Goal: Check status: Check status

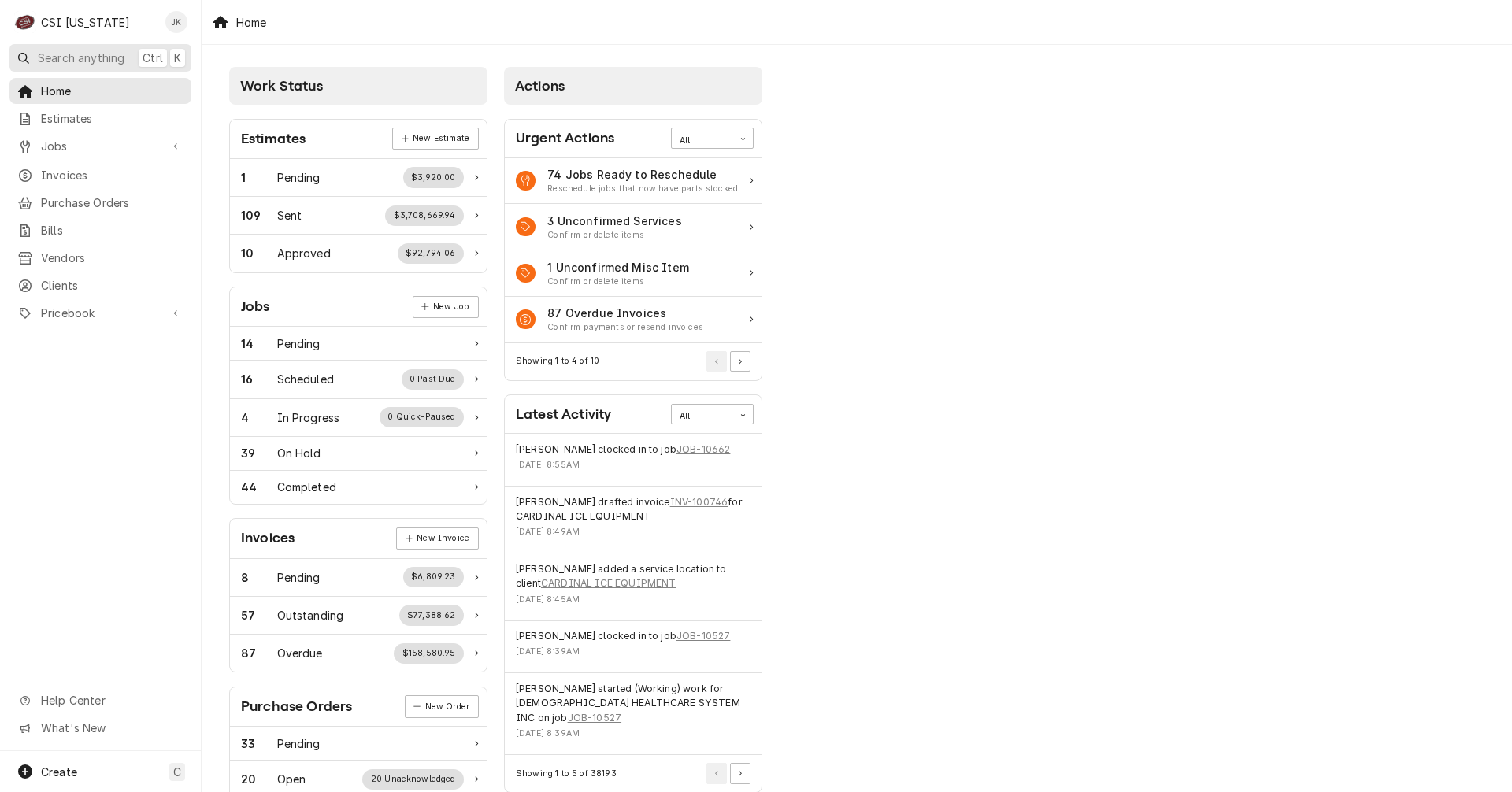
click at [119, 59] on span "Search anything" at bounding box center [81, 58] width 86 height 16
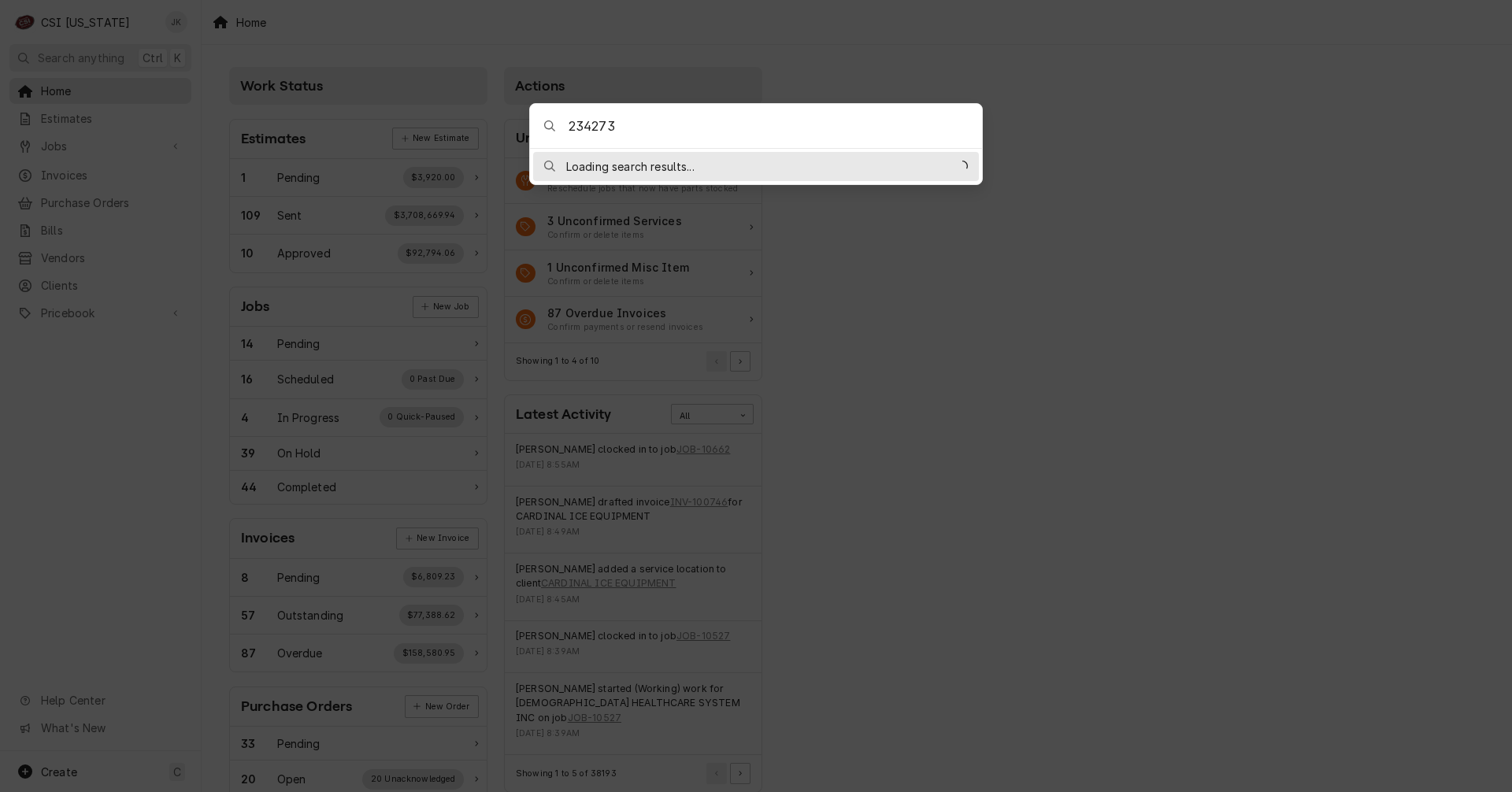
type input "2342734"
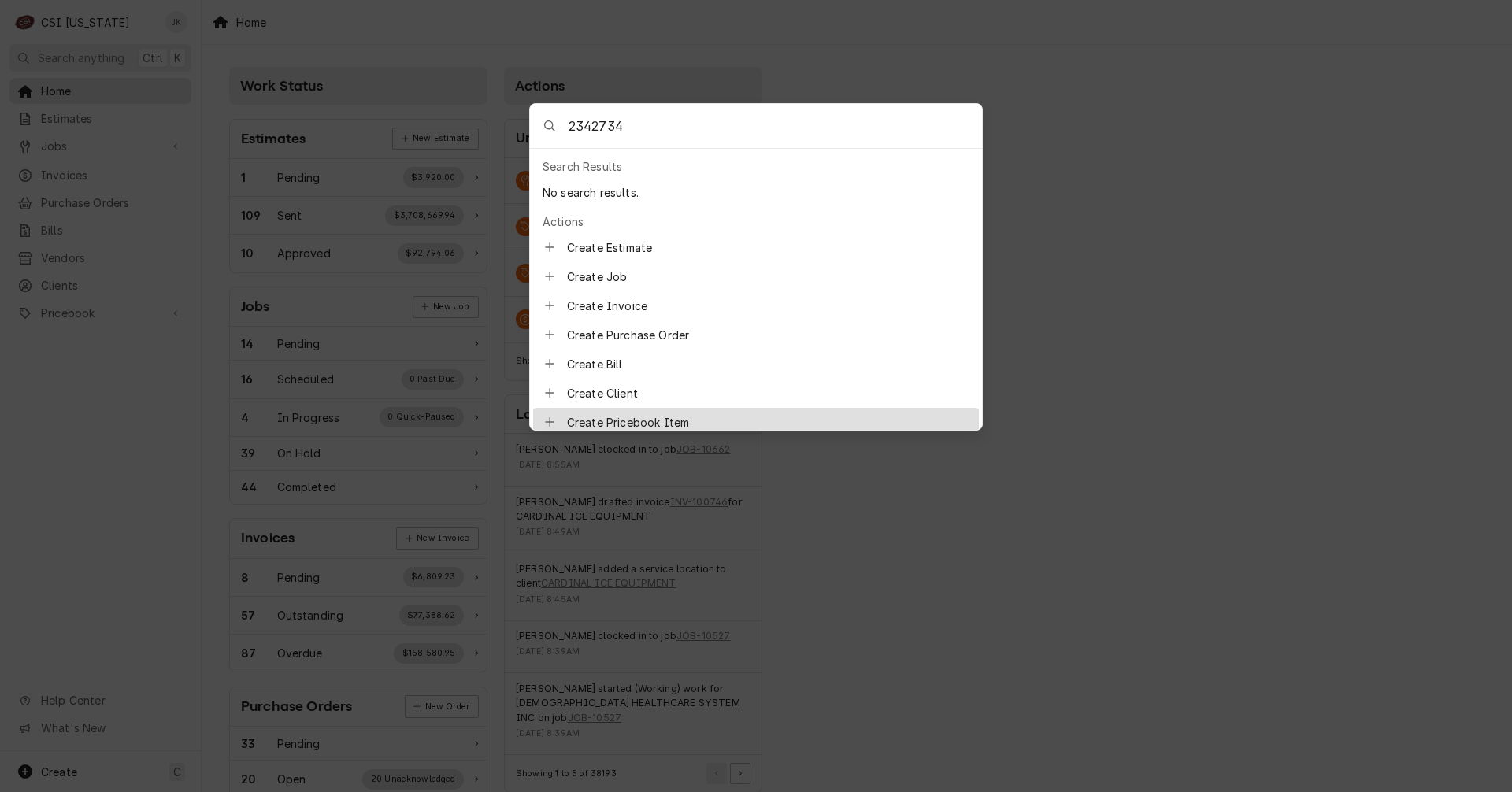
click at [1175, 356] on body "C CSI Kentucky JK Search anything Ctrl K Home Estimates Jobs Jobs Job Series In…" at bounding box center [756, 396] width 1512 height 792
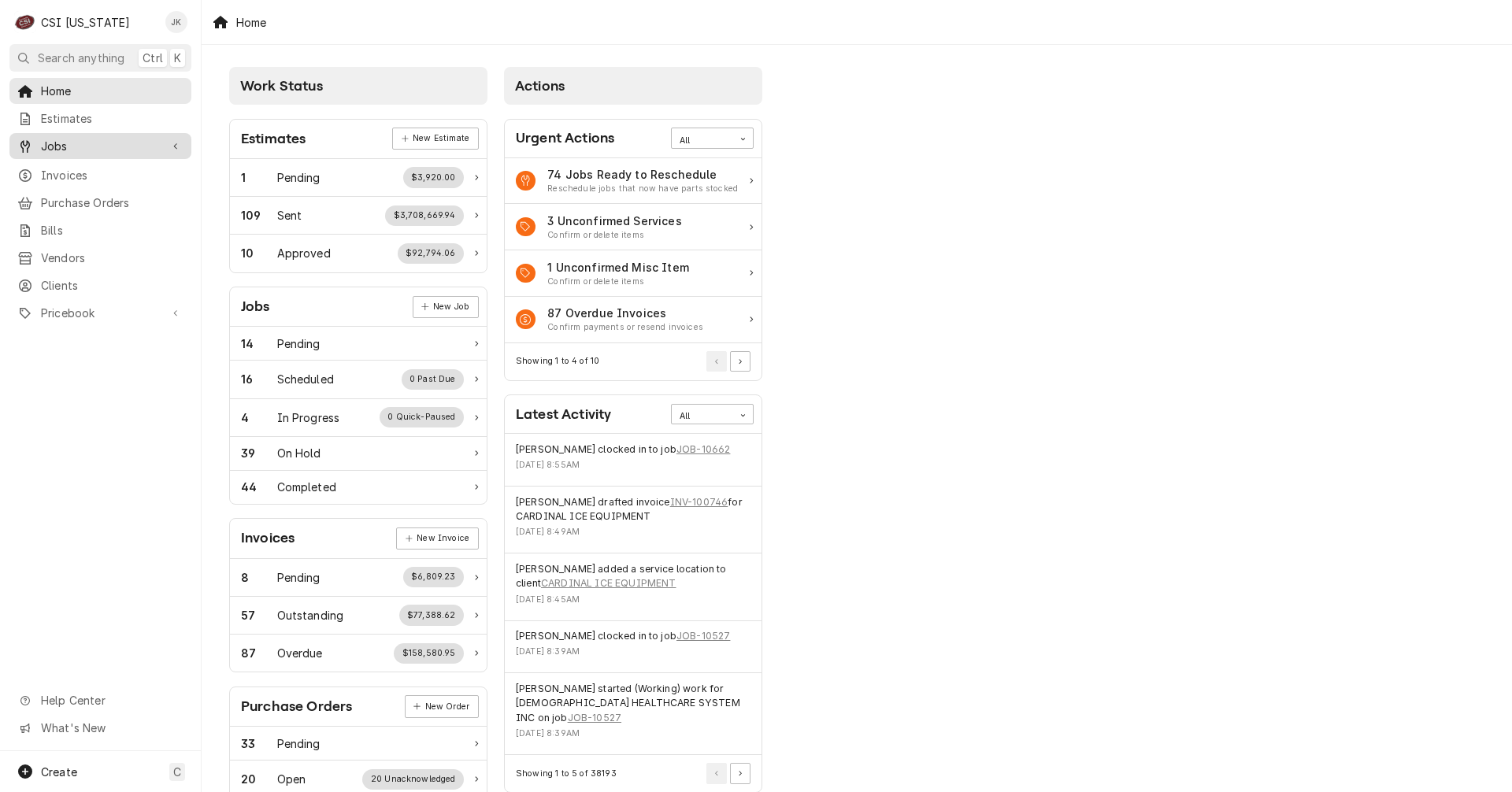
click at [76, 138] on span "Jobs" at bounding box center [101, 146] width 119 height 16
click at [72, 172] on span "Jobs" at bounding box center [112, 174] width 143 height 16
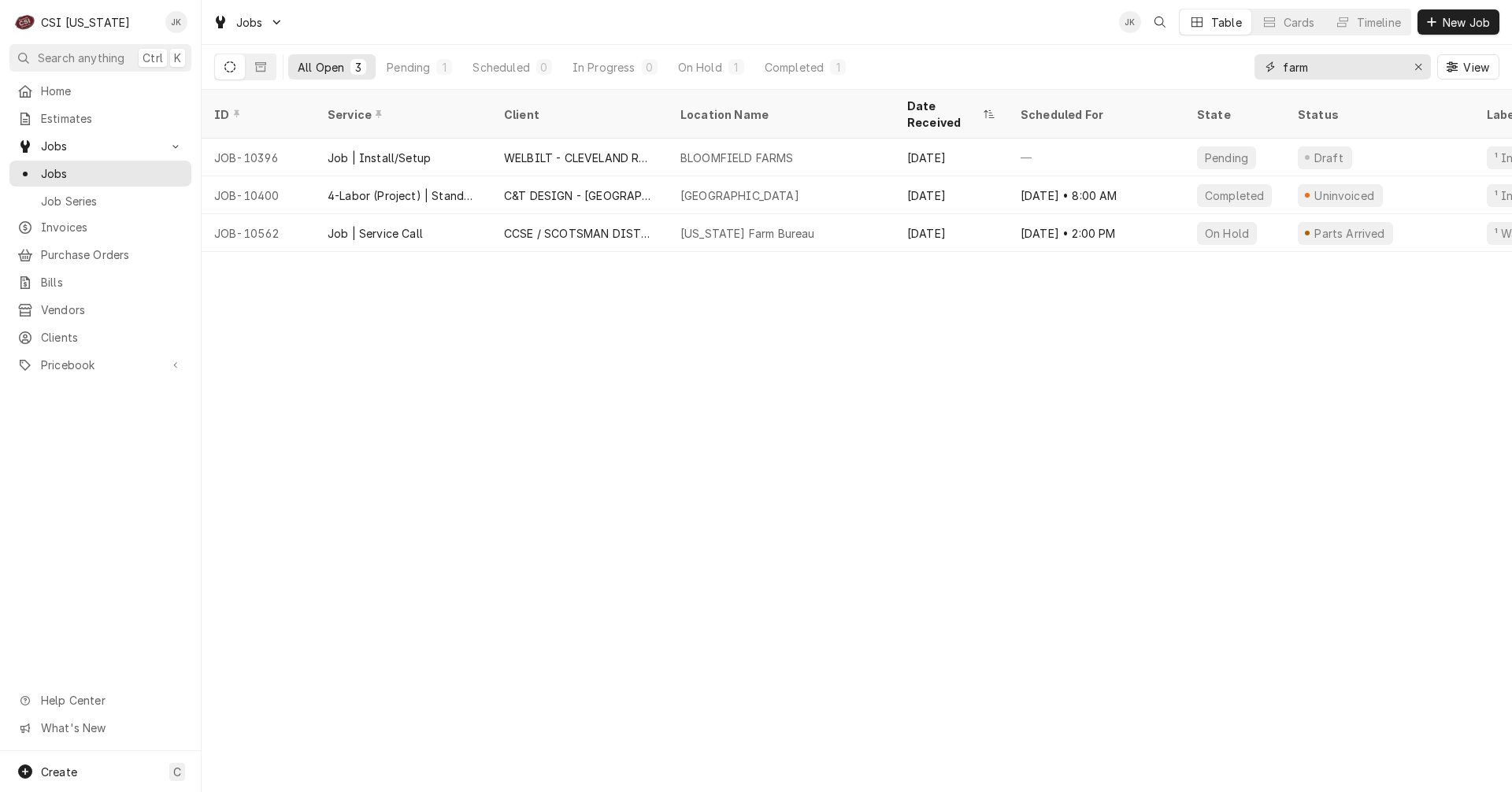
drag, startPoint x: 1322, startPoint y: 69, endPoint x: 1259, endPoint y: 67, distance: 63.0
click at [1259, 67] on div "farm" at bounding box center [1342, 67] width 176 height 25
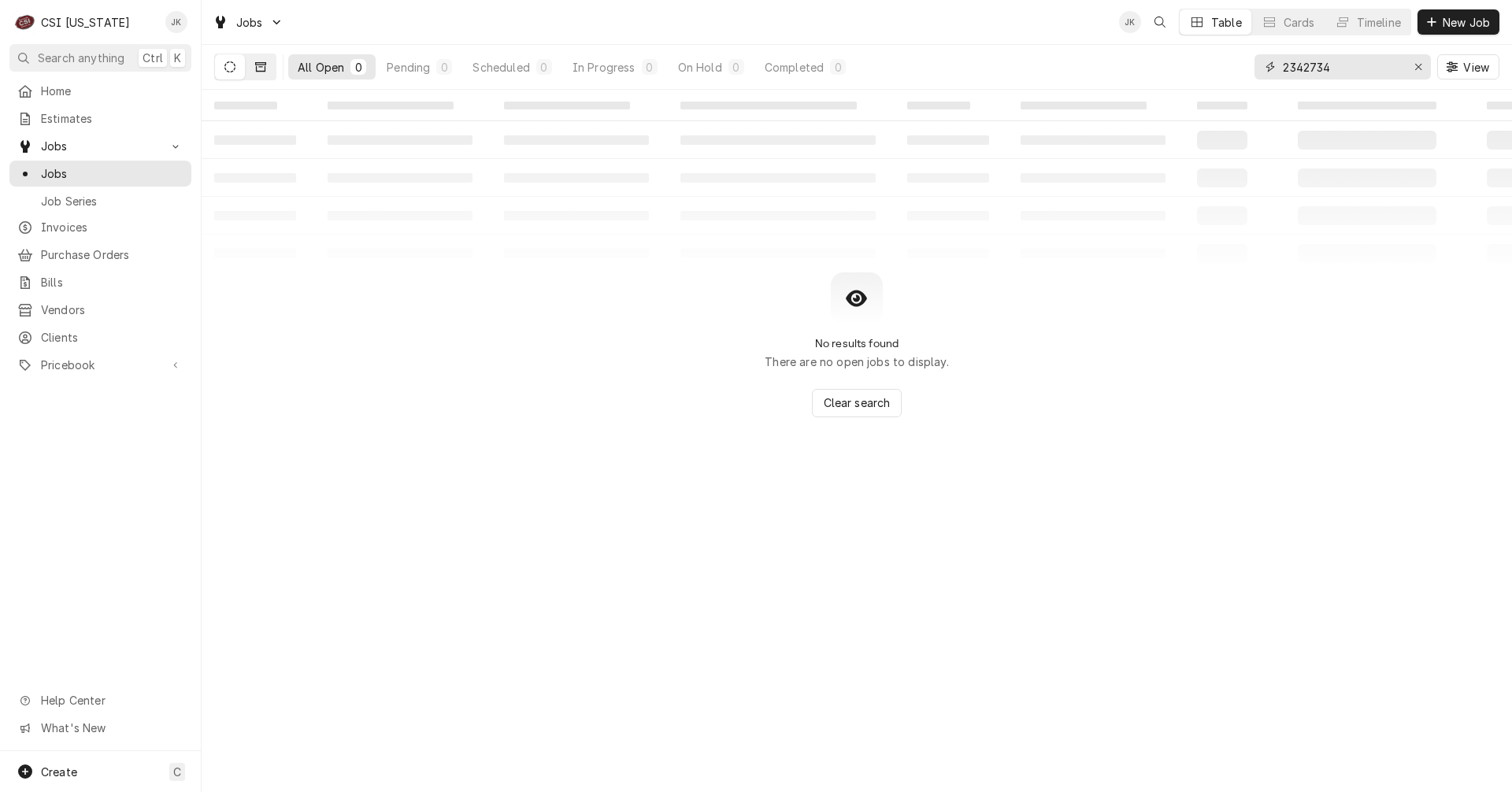
type input "2342734"
click at [263, 63] on icon "Dynamic Content Wrapper" at bounding box center [261, 67] width 11 height 10
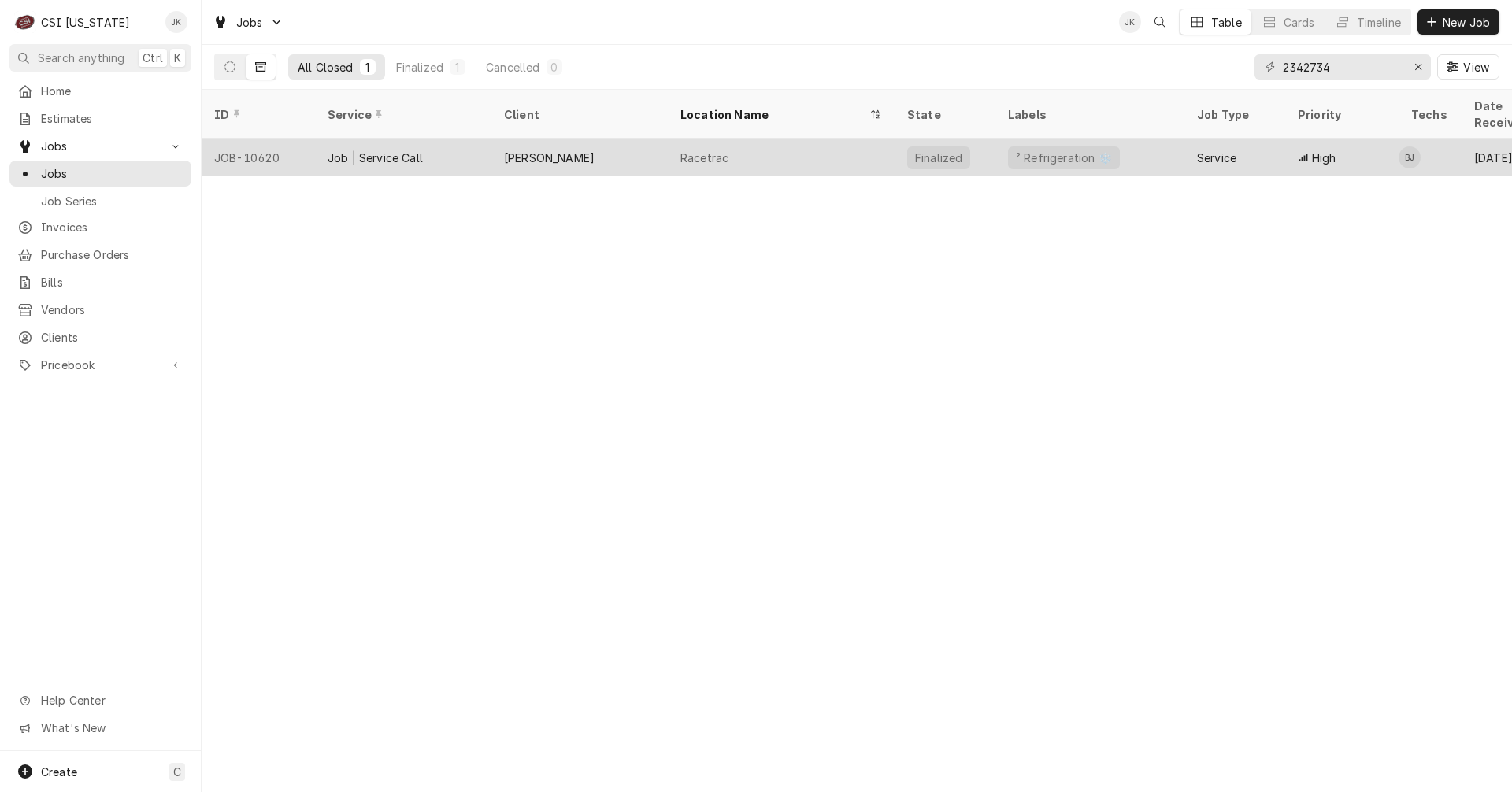
click at [625, 144] on div "[PERSON_NAME]" at bounding box center [580, 157] width 176 height 38
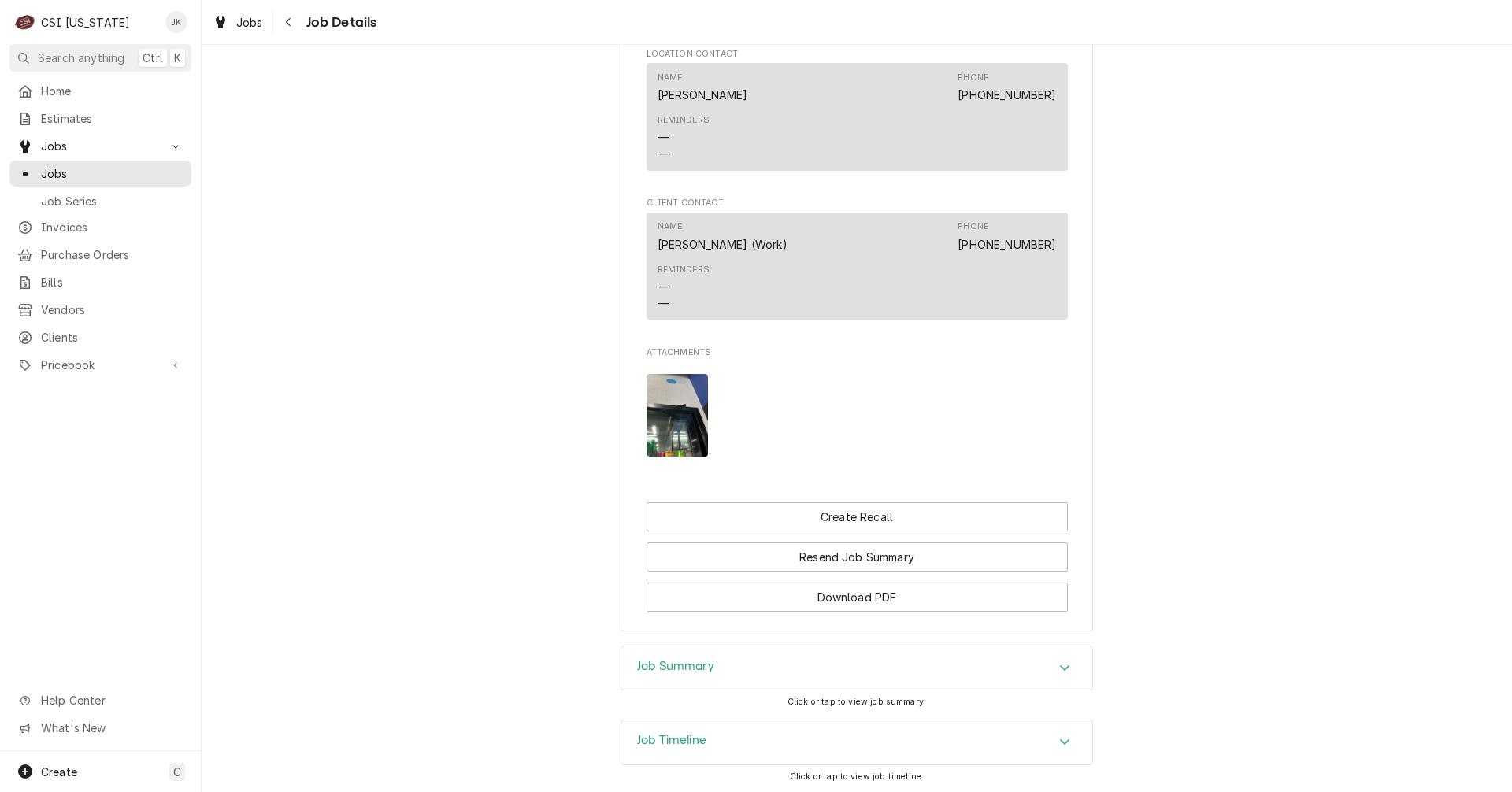
scroll to position [1720, 0]
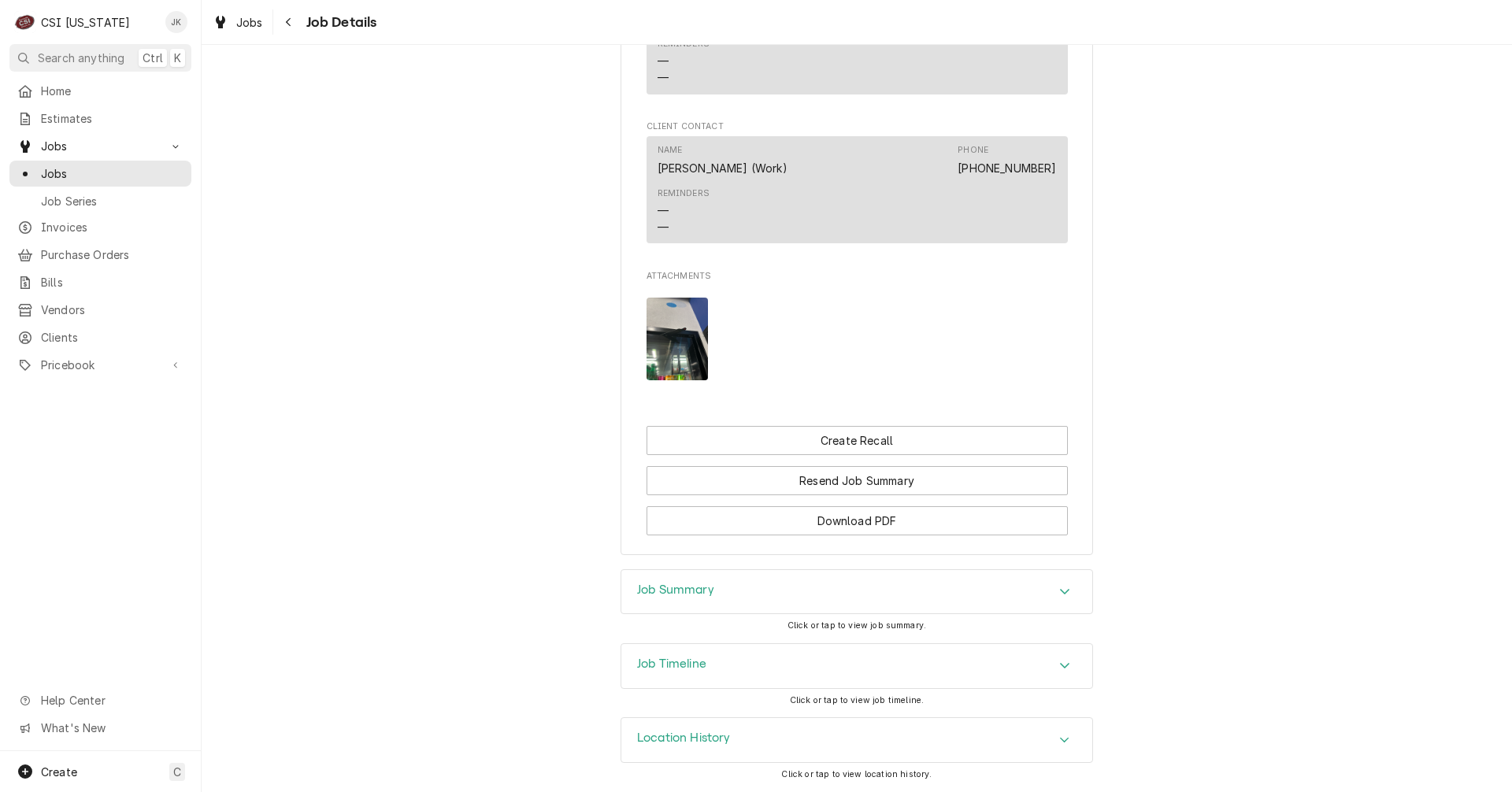
click at [686, 657] on h3 "Job Timeline" at bounding box center [672, 664] width 69 height 15
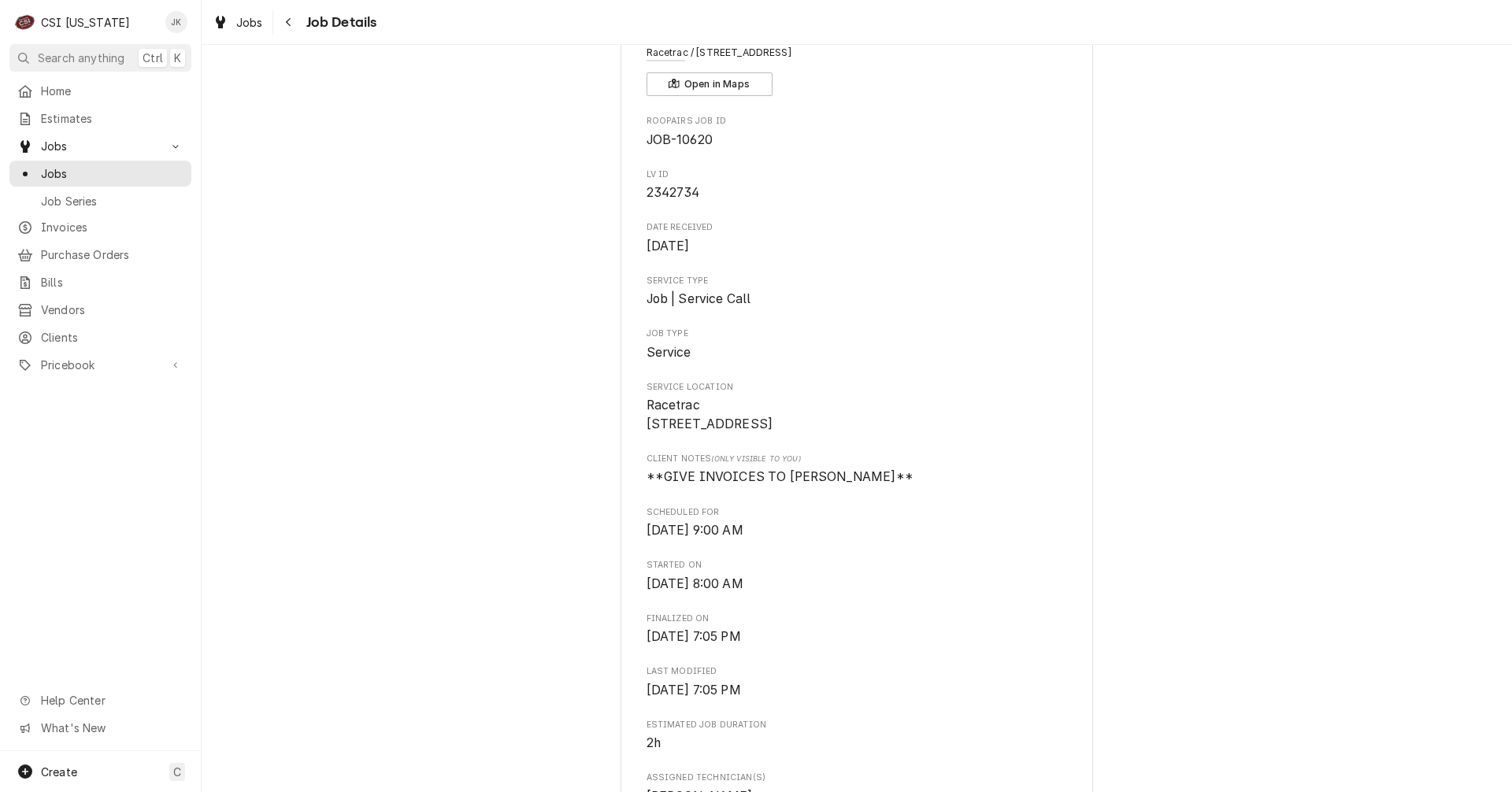
scroll to position [0, 0]
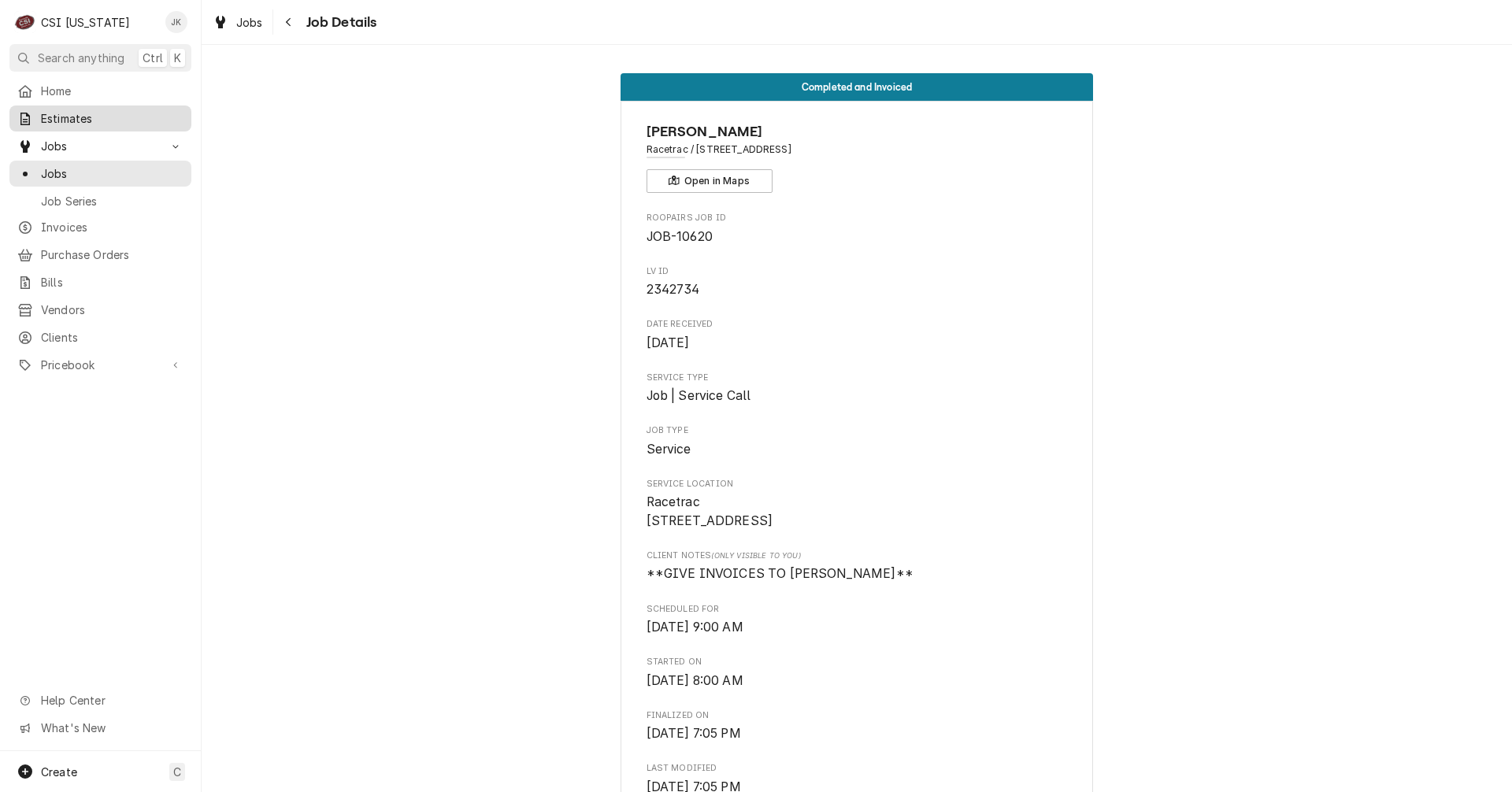
click at [79, 111] on span "Estimates" at bounding box center [112, 119] width 143 height 16
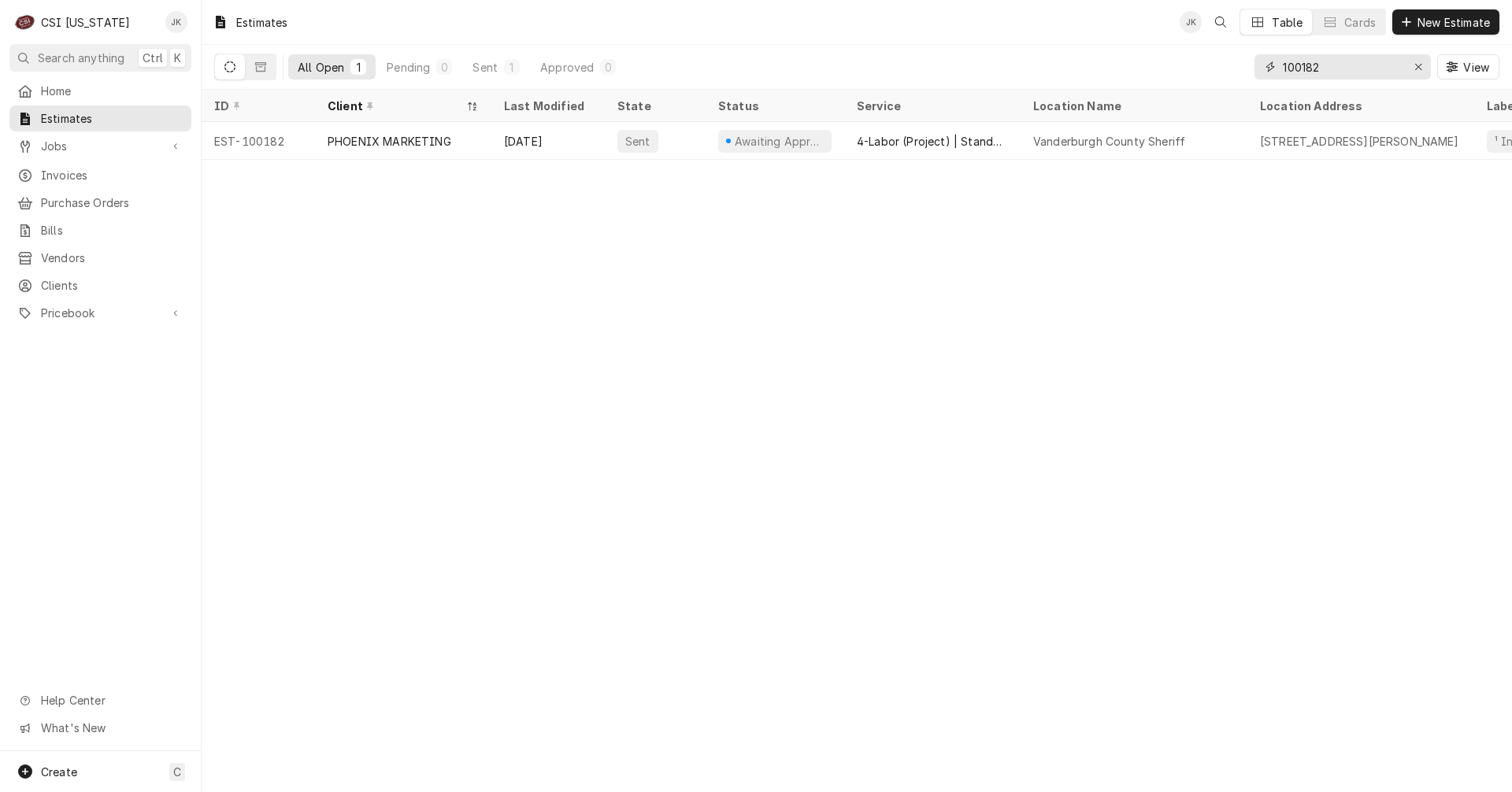
drag, startPoint x: 1335, startPoint y: 71, endPoint x: 1172, endPoint y: 62, distance: 163.2
click at [1172, 62] on div "All Open 1 Pending 0 Sent 1 Approved 0 100182 View" at bounding box center [857, 67] width 1285 height 44
type input "racetrac"
click at [257, 73] on button "Dynamic Content Wrapper" at bounding box center [260, 67] width 30 height 25
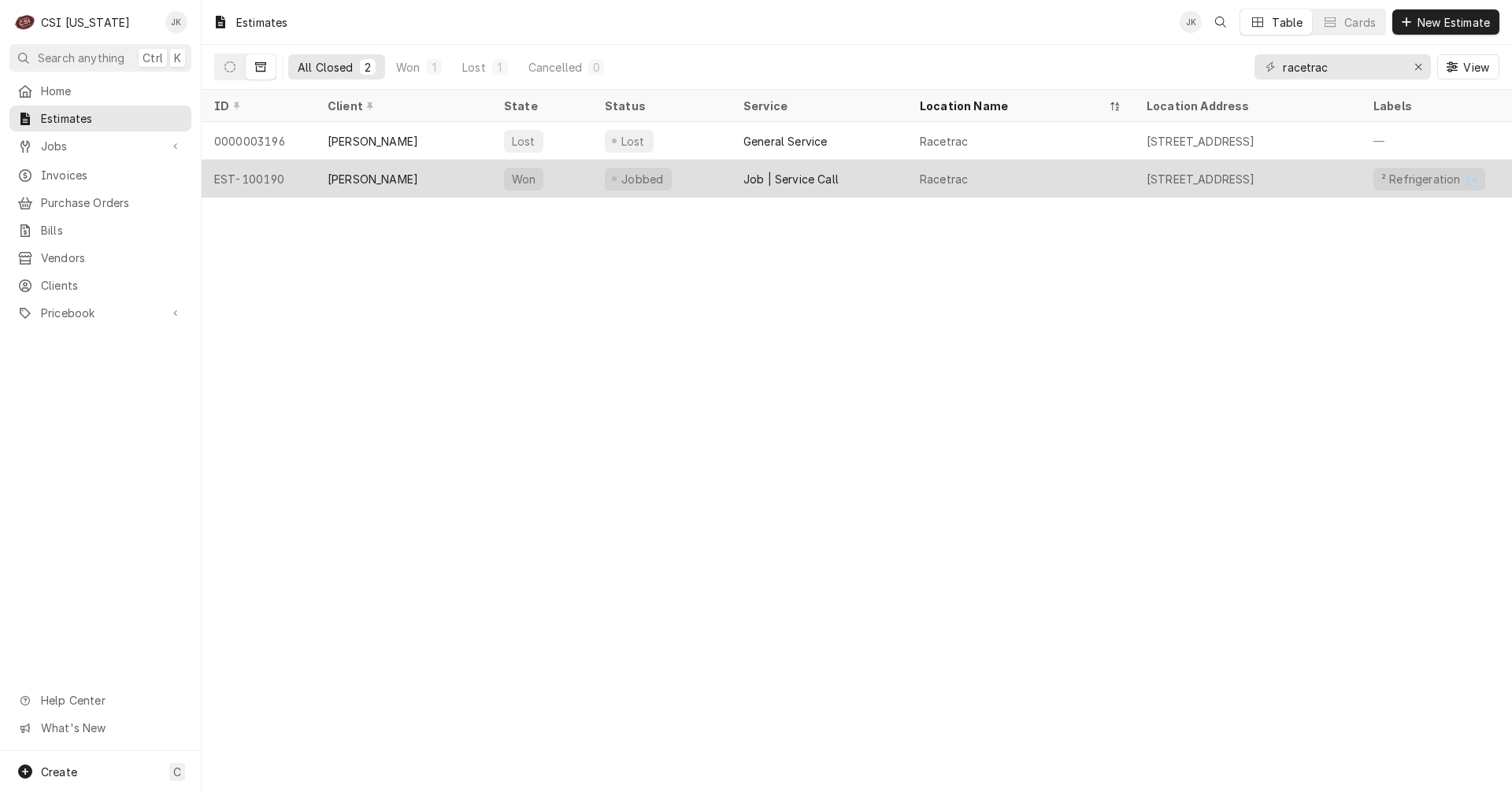
click at [437, 181] on div "[PERSON_NAME]" at bounding box center [403, 179] width 176 height 38
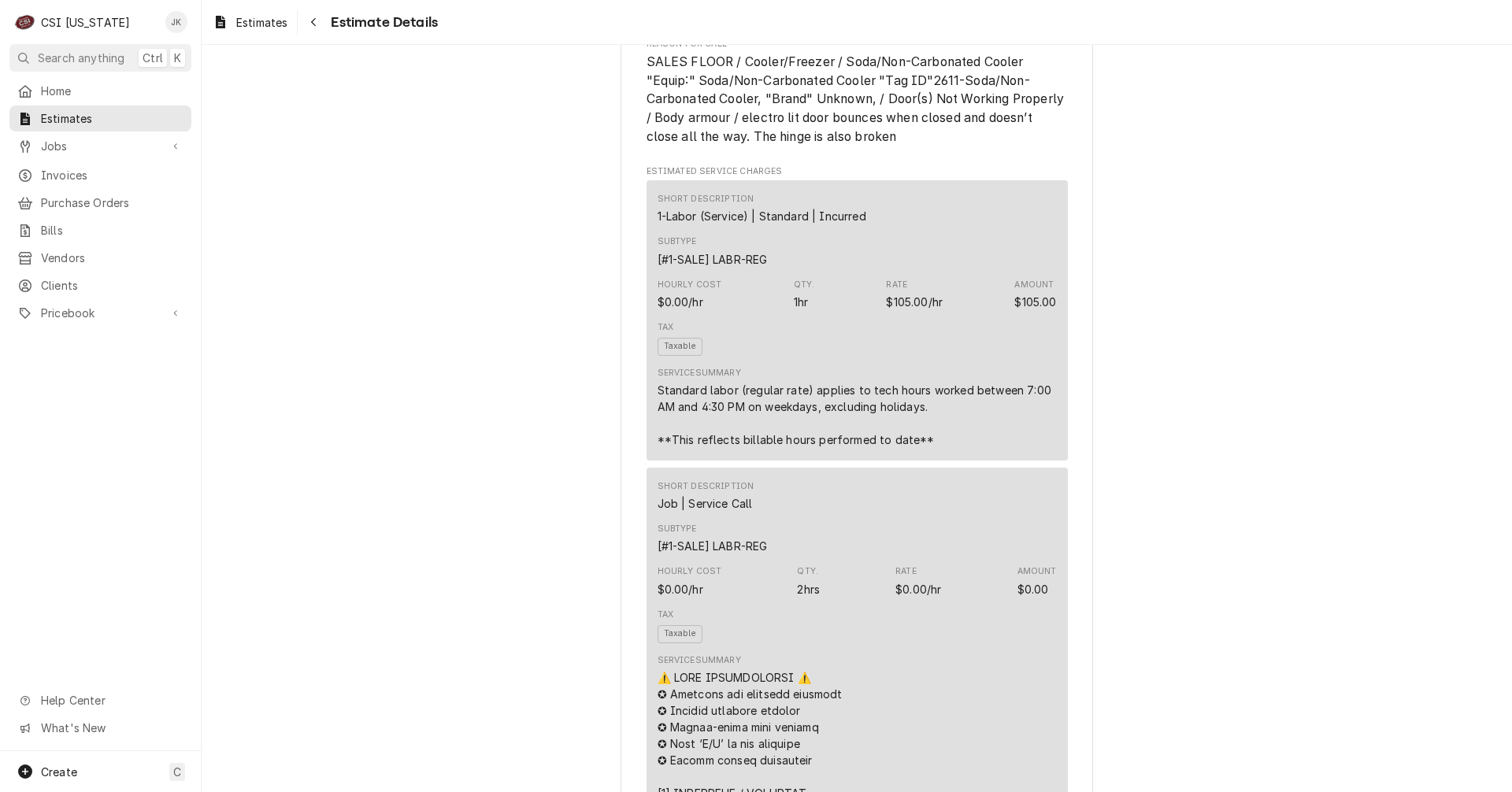
scroll to position [394, 0]
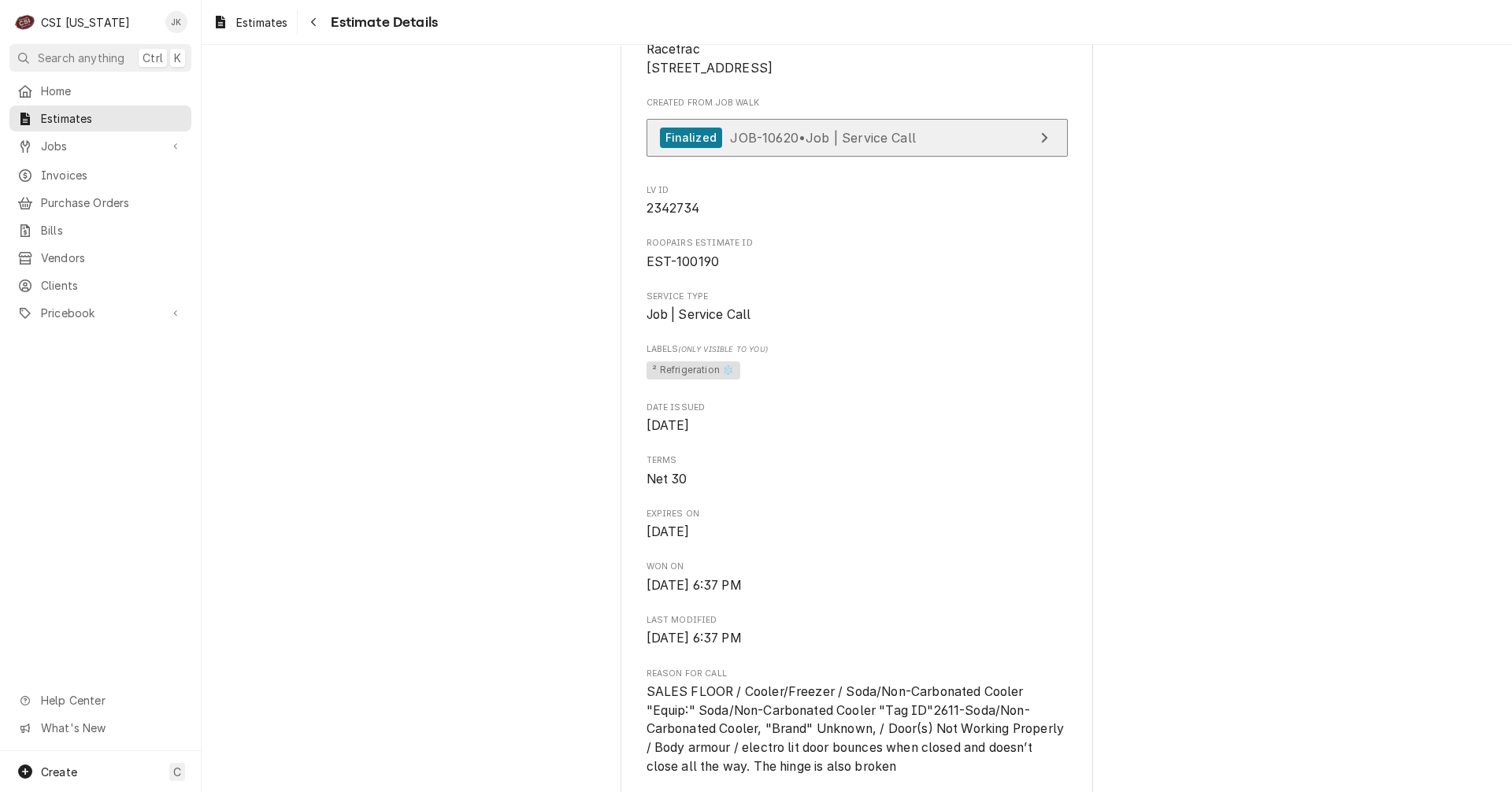
click at [893, 145] on span "JOB-10620 • Job | Service Call" at bounding box center [823, 138] width 186 height 16
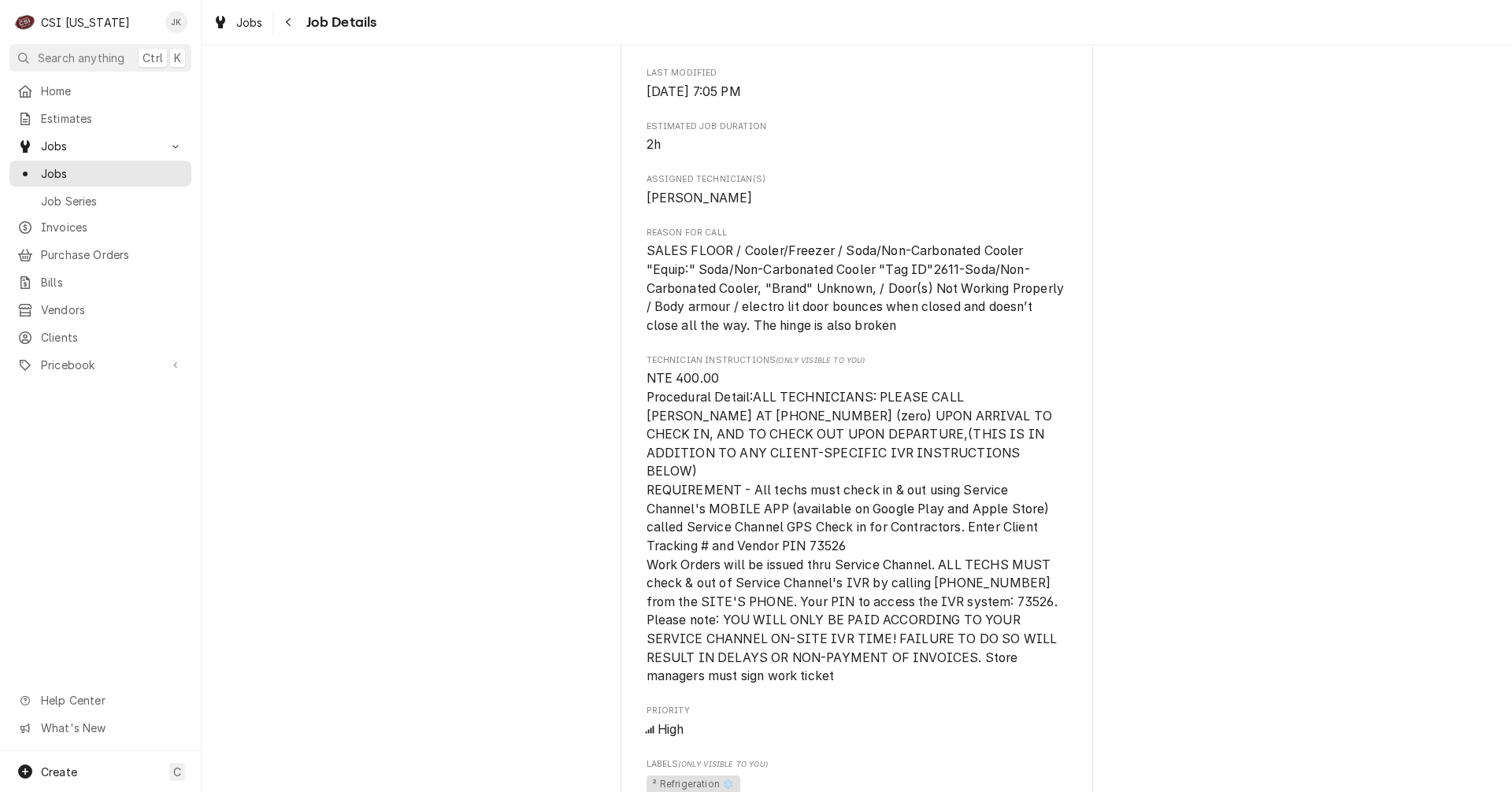
scroll to position [696, 0]
drag, startPoint x: 230, startPoint y: 324, endPoint x: 285, endPoint y: 337, distance: 56.5
click at [231, 324] on div "Completed and Invoiced [PERSON_NAME] Racetrac / [STREET_ADDRESS] Open in Maps R…" at bounding box center [857, 479] width 1311 height 2228
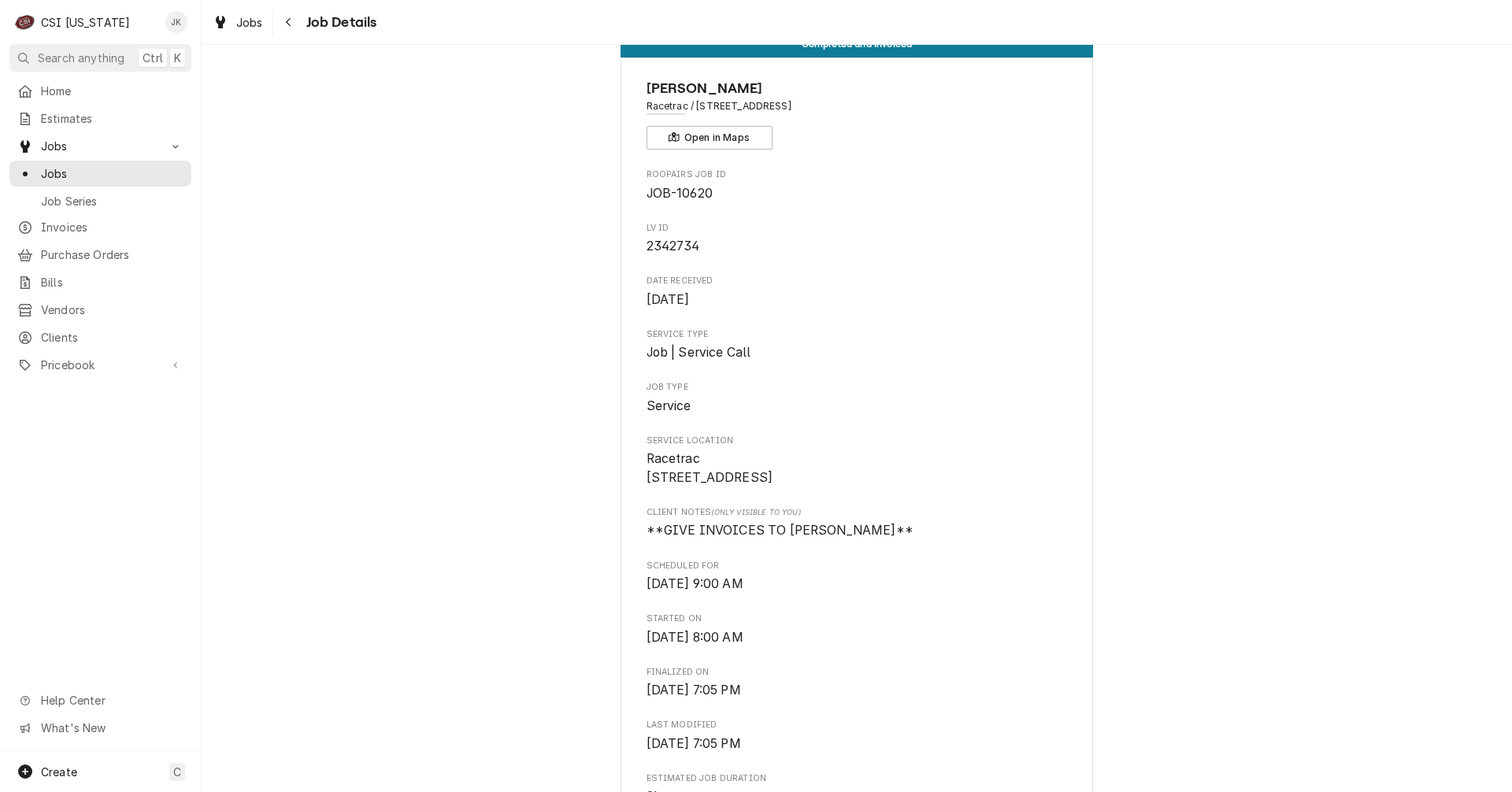
scroll to position [0, 0]
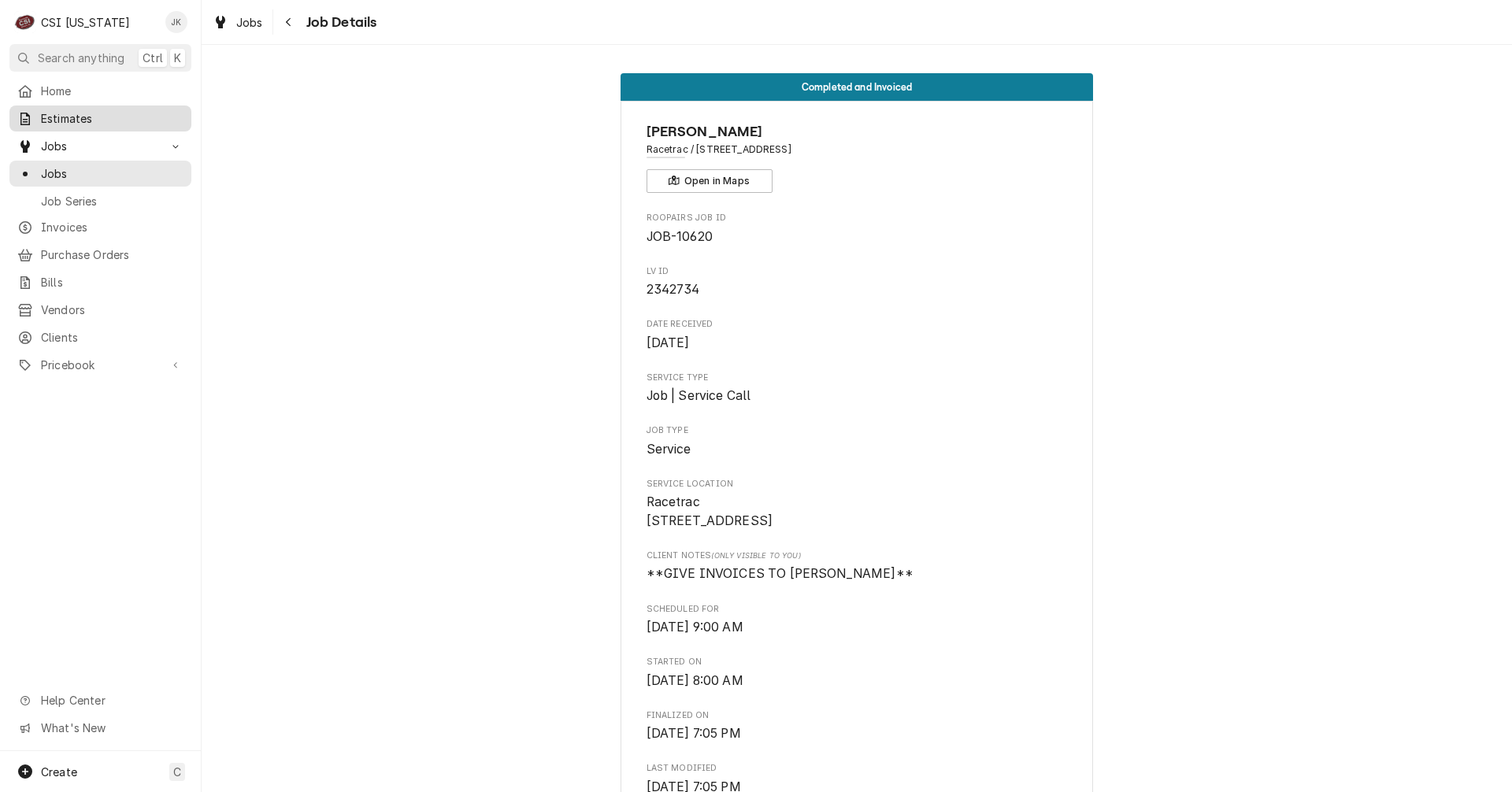
click at [97, 120] on span "Estimates" at bounding box center [112, 119] width 143 height 16
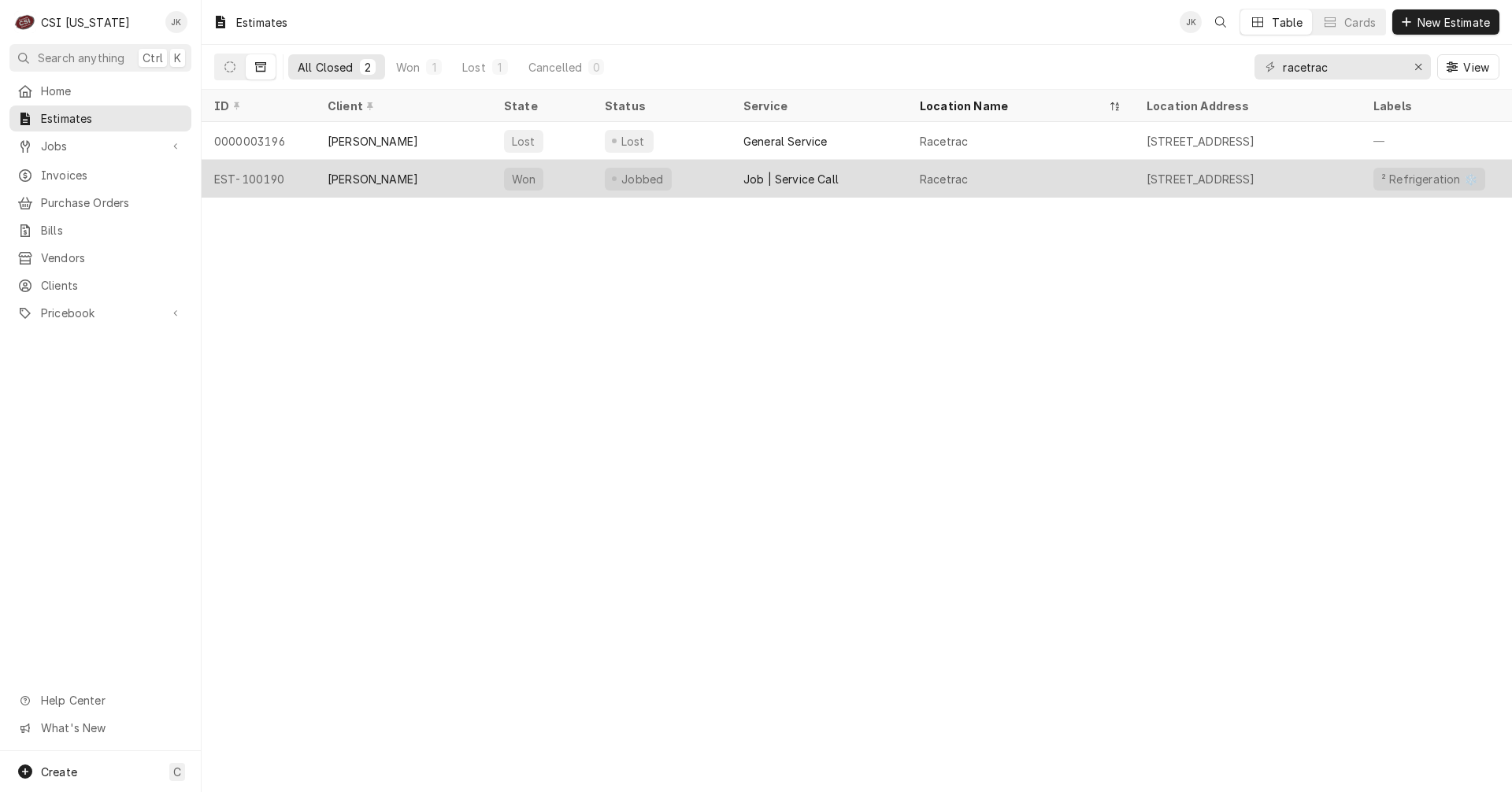
click at [284, 177] on div "EST-100190" at bounding box center [258, 179] width 113 height 38
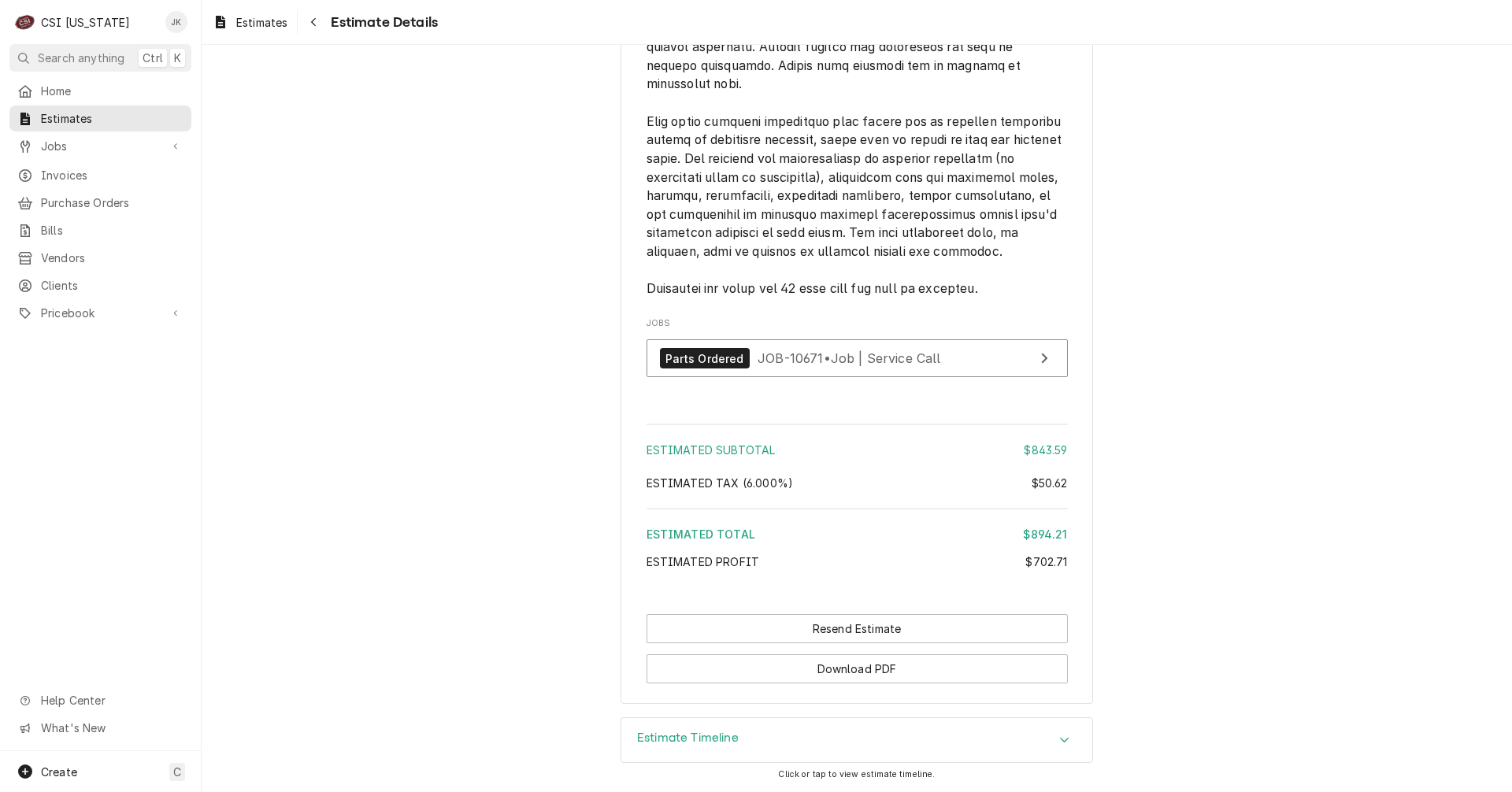
scroll to position [4694, 0]
click at [948, 354] on link "Parts Ordered JOB-10671 • Job | Service Call" at bounding box center [857, 359] width 422 height 39
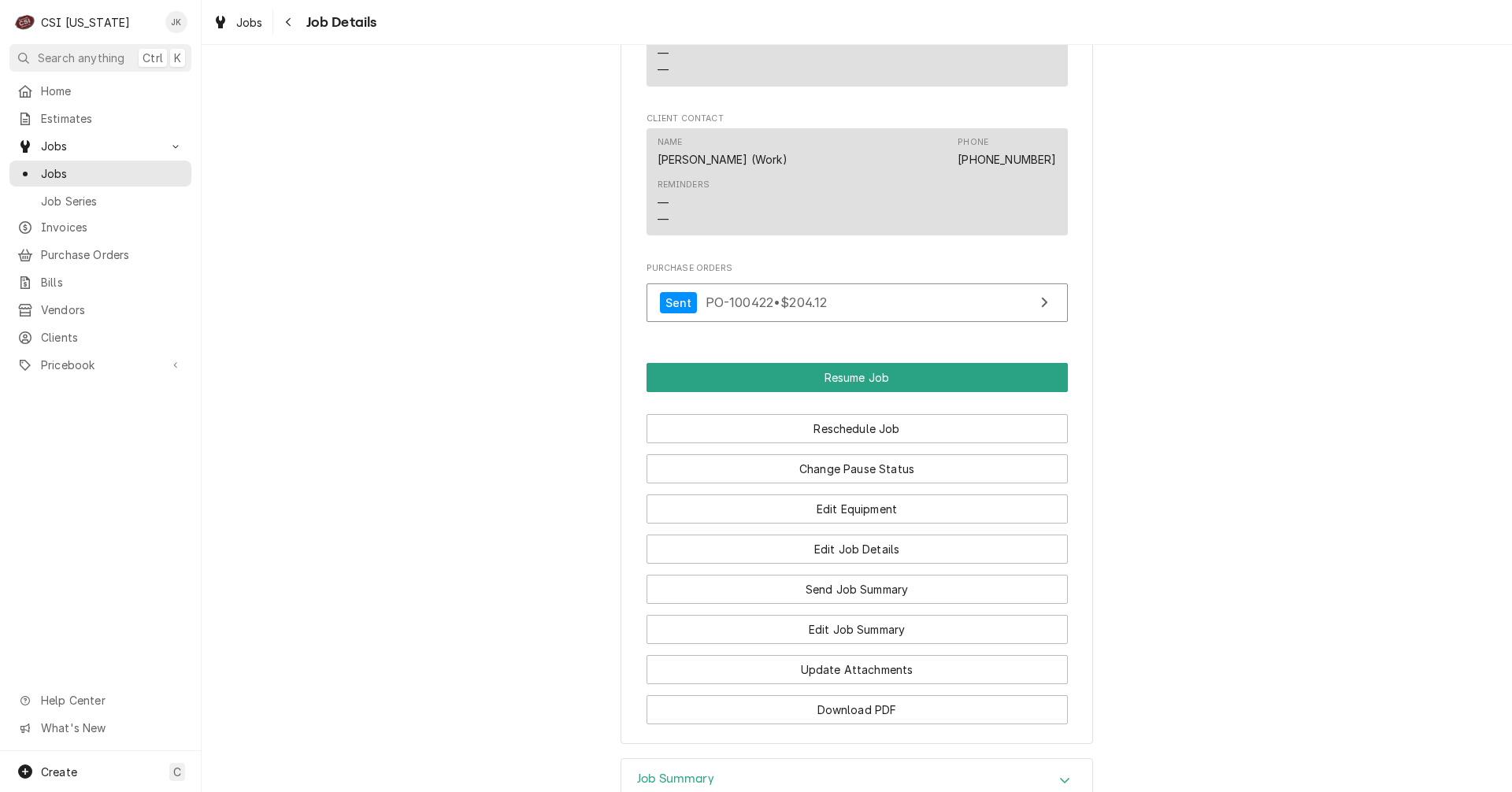
scroll to position [2301, 0]
